Goal: Task Accomplishment & Management: Complete application form

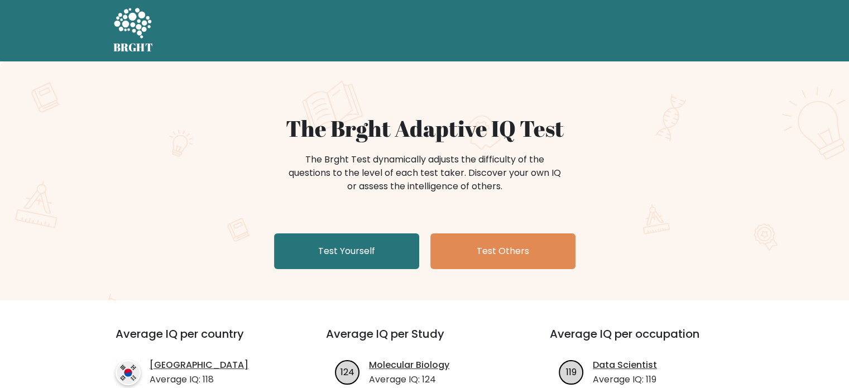
click at [352, 245] on link "Test Yourself" at bounding box center [346, 251] width 145 height 36
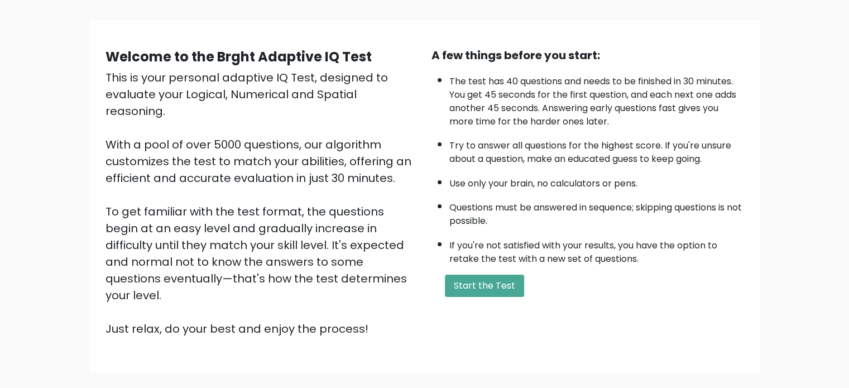
scroll to position [71, 0]
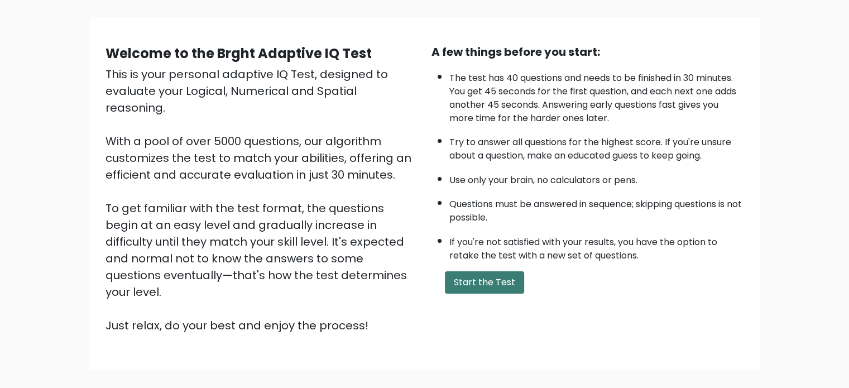
click at [494, 271] on button "Start the Test" at bounding box center [484, 282] width 79 height 22
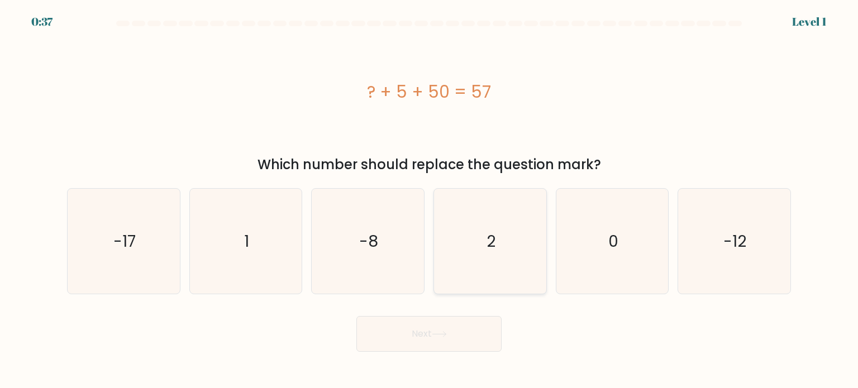
click at [498, 240] on icon "2" at bounding box center [489, 241] width 105 height 105
click at [429, 200] on input "d. 2" at bounding box center [429, 197] width 1 height 6
radio input "true"
click at [448, 350] on button "Next" at bounding box center [428, 334] width 145 height 36
click at [454, 346] on button "Next" at bounding box center [428, 334] width 145 height 36
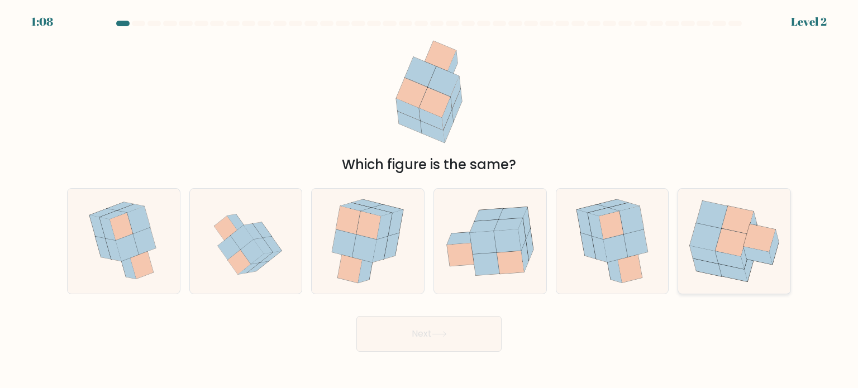
click at [735, 238] on icon at bounding box center [731, 242] width 32 height 28
click at [429, 200] on input "f." at bounding box center [429, 197] width 1 height 6
radio input "true"
click at [365, 227] on icon at bounding box center [369, 225] width 25 height 28
click at [429, 200] on input "c." at bounding box center [429, 197] width 1 height 6
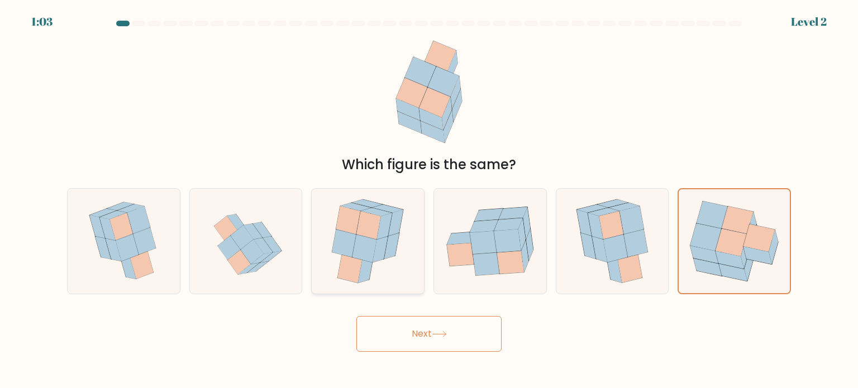
radio input "true"
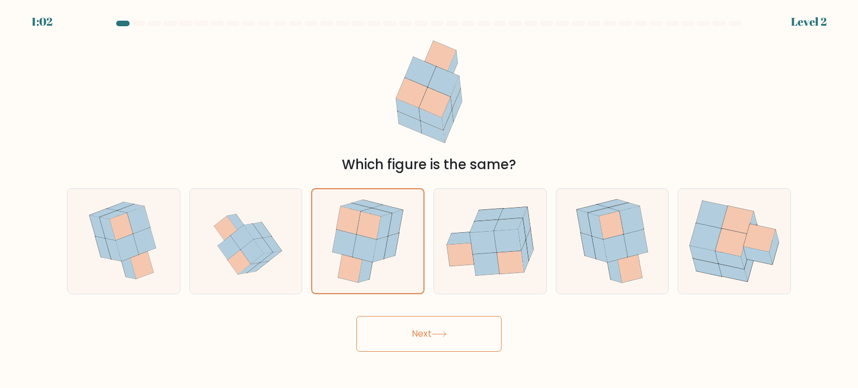
click at [422, 338] on button "Next" at bounding box center [428, 334] width 145 height 36
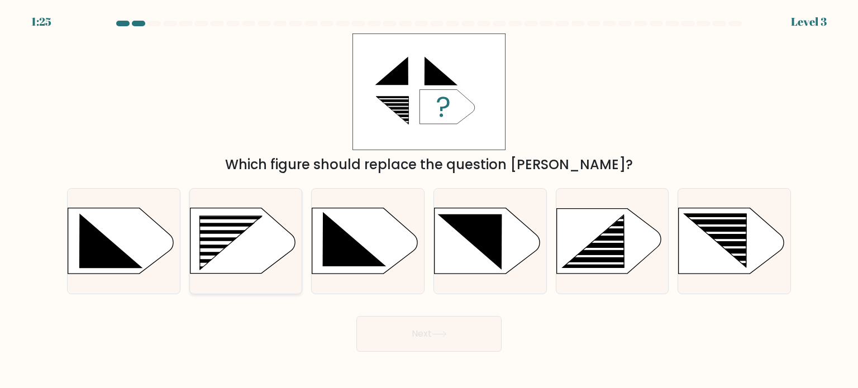
click at [217, 216] on icon at bounding box center [230, 243] width 62 height 54
click at [429, 200] on input "b." at bounding box center [429, 197] width 1 height 6
radio input "true"
click at [398, 323] on button "Next" at bounding box center [428, 334] width 145 height 36
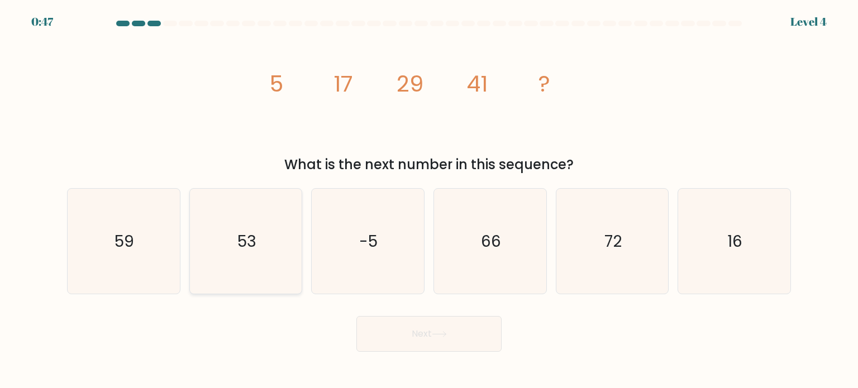
click at [277, 261] on icon "53" at bounding box center [245, 241] width 105 height 105
click at [429, 200] on input "b. 53" at bounding box center [429, 197] width 1 height 6
radio input "true"
click at [398, 324] on button "Next" at bounding box center [428, 334] width 145 height 36
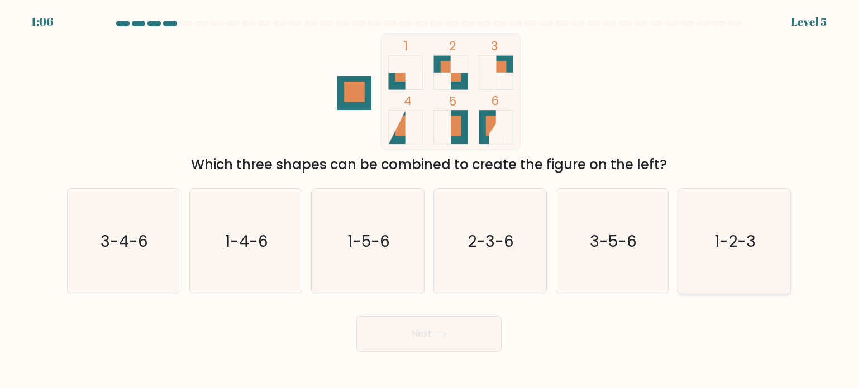
click at [741, 214] on icon "1-2-3" at bounding box center [733, 241] width 105 height 105
click at [429, 200] on input "f. 1-2-3" at bounding box center [429, 197] width 1 height 6
radio input "true"
click at [477, 343] on button "Next" at bounding box center [428, 334] width 145 height 36
click at [439, 338] on button "Next" at bounding box center [428, 334] width 145 height 36
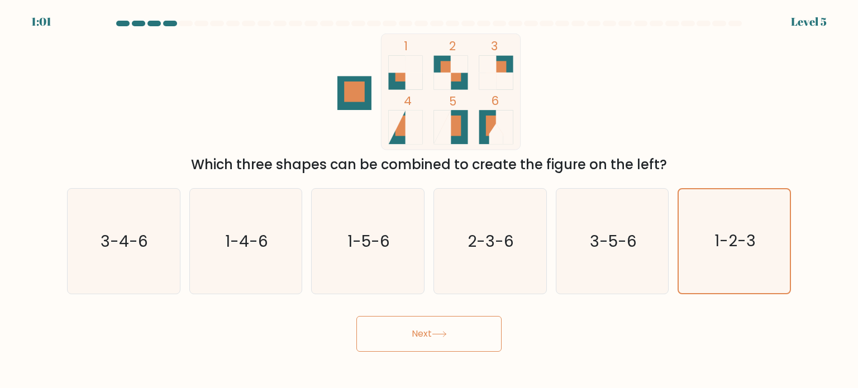
click at [439, 338] on button "Next" at bounding box center [428, 334] width 145 height 36
click at [433, 326] on button "Next" at bounding box center [428, 334] width 145 height 36
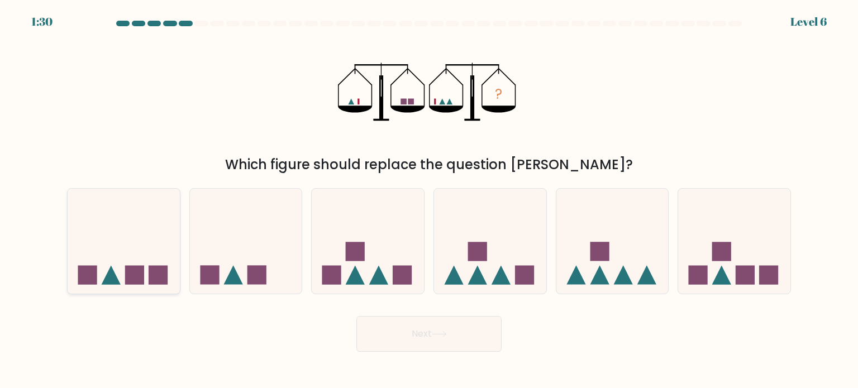
click at [147, 265] on icon at bounding box center [124, 241] width 112 height 93
click at [429, 200] on input "a." at bounding box center [429, 197] width 1 height 6
radio input "true"
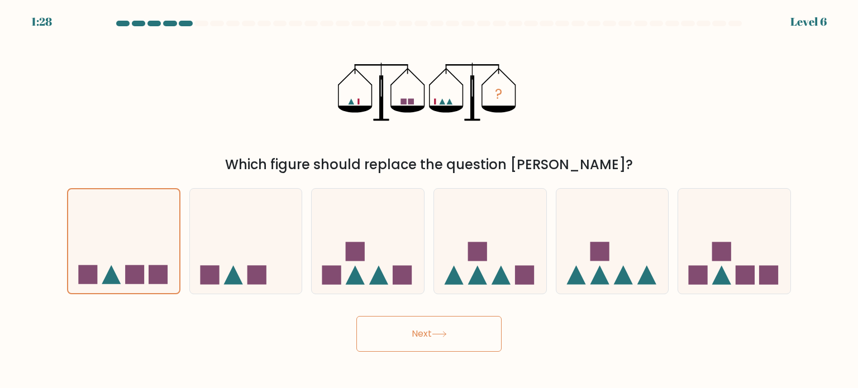
click at [413, 339] on button "Next" at bounding box center [428, 334] width 145 height 36
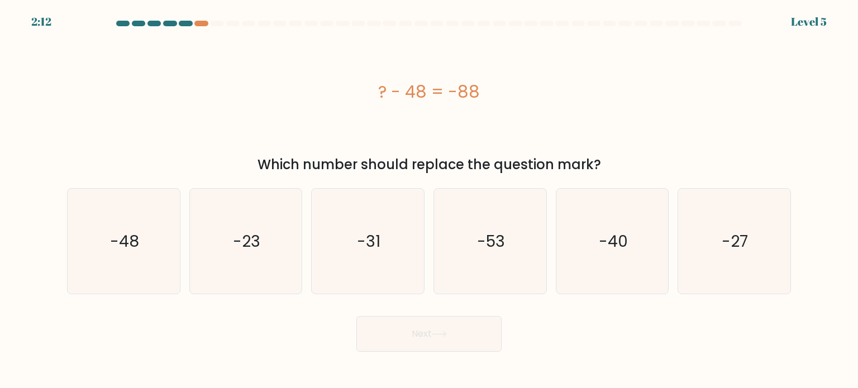
click at [413, 339] on button "Next" at bounding box center [428, 334] width 145 height 36
